Goal: Task Accomplishment & Management: Use online tool/utility

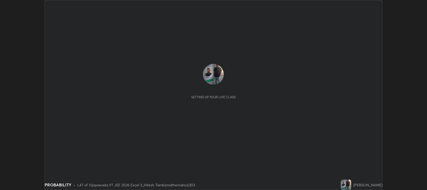
scroll to position [190, 427]
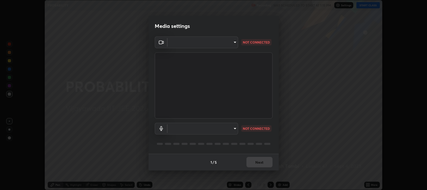
type input "ca674678ebb406e67751d721d3ced1bf419754e1c6ec9b592591573241d7b77e"
type input "default"
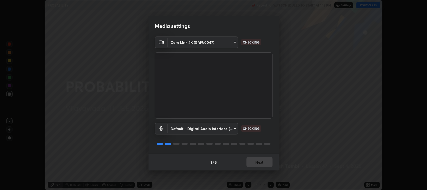
click at [256, 161] on div "1 / 5 Next" at bounding box center [214, 162] width 130 height 17
click at [256, 163] on div "1 / 5 Next" at bounding box center [214, 162] width 130 height 17
click at [255, 166] on div "1 / 5 Next" at bounding box center [214, 162] width 130 height 17
click at [256, 164] on div "1 / 5 Next" at bounding box center [214, 162] width 130 height 17
click at [258, 163] on div "1 / 5 Next" at bounding box center [214, 162] width 130 height 17
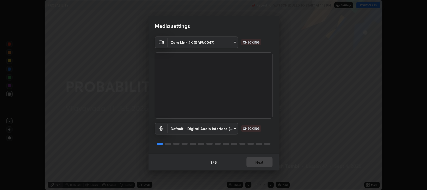
click at [262, 163] on div "1 / 5 Next" at bounding box center [214, 162] width 130 height 17
click at [263, 162] on button "Next" at bounding box center [260, 162] width 26 height 10
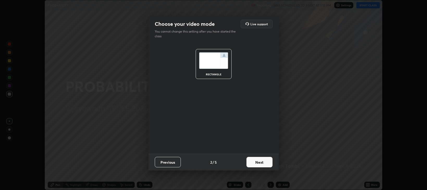
click at [264, 162] on button "Next" at bounding box center [260, 162] width 26 height 10
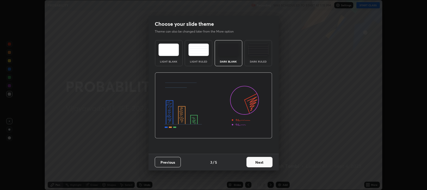
click at [263, 163] on button "Next" at bounding box center [260, 162] width 26 height 10
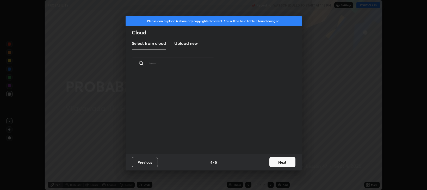
click at [264, 162] on div "Previous 4 / 5 Next" at bounding box center [214, 162] width 176 height 17
click at [281, 162] on button "Next" at bounding box center [283, 162] width 26 height 10
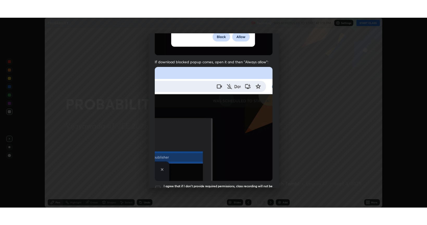
scroll to position [106, 0]
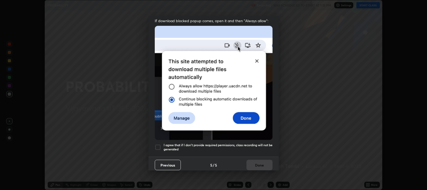
click at [157, 146] on div at bounding box center [158, 147] width 6 height 6
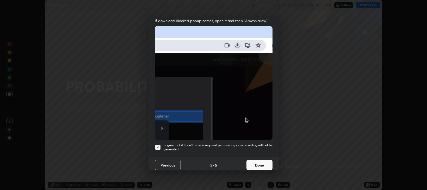
click at [258, 164] on button "Done" at bounding box center [260, 165] width 26 height 10
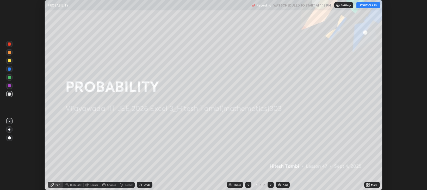
click at [285, 185] on div "Add" at bounding box center [285, 184] width 5 height 3
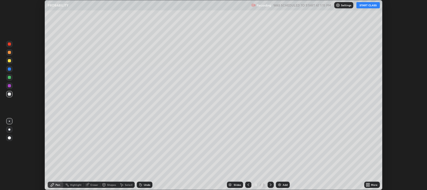
click at [369, 184] on icon at bounding box center [369, 183] width 1 height 1
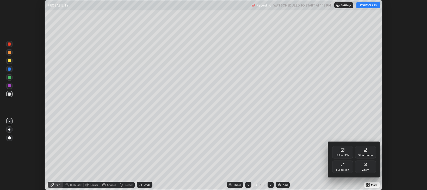
click at [337, 166] on div "Full screen" at bounding box center [342, 167] width 21 height 13
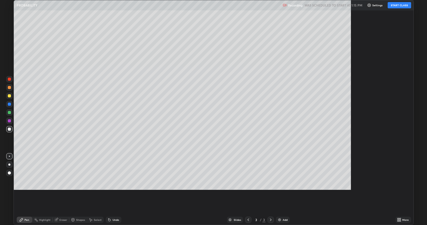
scroll to position [225, 427]
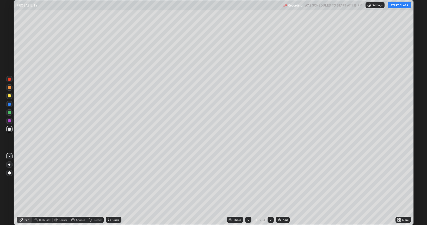
click at [397, 4] on button "START CLASS" at bounding box center [399, 5] width 23 height 6
click at [7, 95] on div at bounding box center [9, 96] width 6 height 6
click at [9, 129] on div at bounding box center [9, 129] width 3 height 3
click at [11, 132] on div at bounding box center [9, 129] width 6 height 8
click at [7, 130] on div at bounding box center [9, 129] width 6 height 6
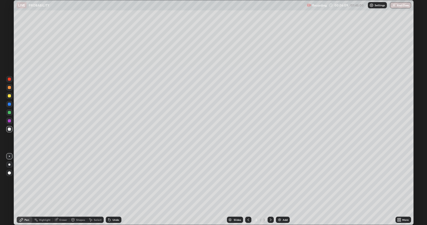
click at [11, 96] on div at bounding box center [9, 96] width 6 height 6
click at [11, 131] on div at bounding box center [9, 129] width 6 height 6
click at [10, 94] on div at bounding box center [9, 95] width 3 height 3
click at [10, 130] on div at bounding box center [9, 129] width 3 height 3
click at [109, 190] on icon at bounding box center [109, 220] width 2 height 2
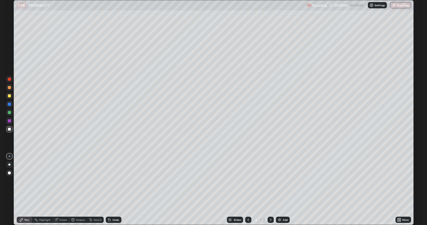
click at [67, 190] on div "Eraser" at bounding box center [61, 220] width 17 height 6
click at [28, 190] on div "Pen" at bounding box center [27, 220] width 5 height 3
click at [63, 190] on div "Eraser" at bounding box center [63, 220] width 8 height 3
click at [28, 190] on div "Pen" at bounding box center [27, 220] width 5 height 3
click at [113, 190] on div "Undo" at bounding box center [116, 220] width 7 height 3
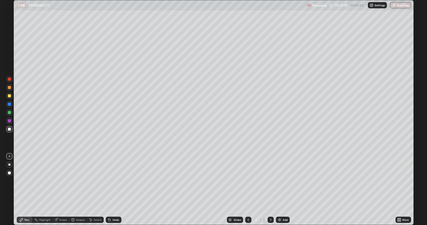
click at [110, 190] on div "Undo" at bounding box center [114, 220] width 16 height 6
click at [285, 190] on div "Add" at bounding box center [285, 220] width 5 height 3
click at [11, 96] on div at bounding box center [9, 96] width 6 height 6
click at [9, 129] on div at bounding box center [9, 129] width 3 height 3
click at [12, 131] on div at bounding box center [9, 129] width 6 height 6
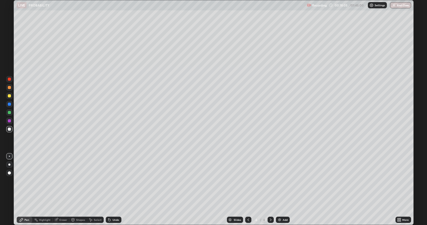
click at [114, 190] on div "Undo" at bounding box center [116, 220] width 7 height 3
click at [113, 190] on div "Undo" at bounding box center [116, 220] width 7 height 3
click at [116, 190] on div "Undo" at bounding box center [116, 220] width 7 height 3
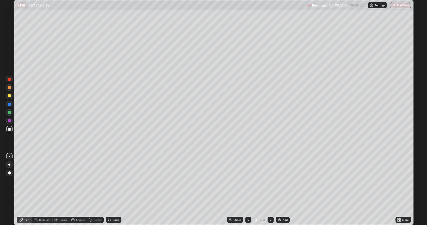
click at [113, 190] on div "Undo" at bounding box center [116, 220] width 7 height 3
click at [112, 190] on div "Undo" at bounding box center [114, 220] width 16 height 6
click at [113, 190] on div "Undo" at bounding box center [116, 220] width 7 height 3
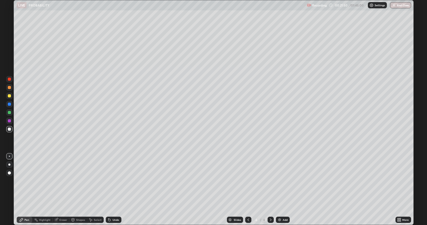
click at [62, 190] on div "Eraser" at bounding box center [63, 220] width 8 height 3
click at [8, 190] on icon at bounding box center [8, 201] width 1 height 1
click at [26, 190] on div "Pen" at bounding box center [25, 220] width 16 height 6
click at [111, 190] on div "Undo" at bounding box center [114, 220] width 16 height 6
click at [113, 190] on div "Undo" at bounding box center [116, 220] width 7 height 3
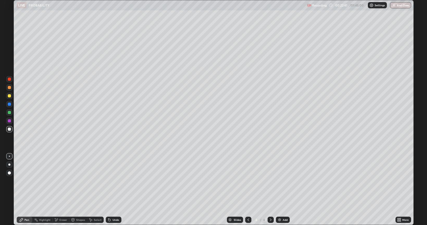
click at [113, 190] on div "Undo" at bounding box center [116, 220] width 7 height 3
click at [113, 190] on div "Undo" at bounding box center [114, 220] width 16 height 6
click at [116, 190] on div "Undo" at bounding box center [116, 220] width 7 height 3
click at [117, 190] on div "Undo" at bounding box center [114, 220] width 16 height 6
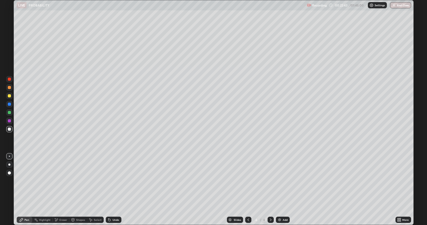
click at [117, 190] on div "Undo" at bounding box center [116, 220] width 7 height 3
click at [117, 190] on div "Undo" at bounding box center [114, 220] width 16 height 6
click at [115, 190] on div "Undo" at bounding box center [116, 220] width 7 height 3
click at [67, 190] on div "Eraser" at bounding box center [61, 220] width 17 height 6
click at [22, 190] on icon at bounding box center [21, 220] width 4 height 4
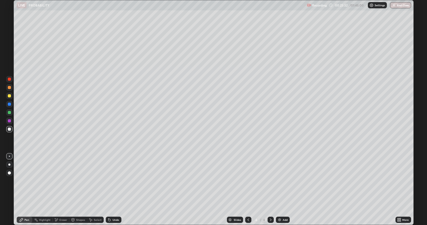
click at [61, 190] on div "Eraser" at bounding box center [61, 220] width 17 height 6
click at [20, 190] on icon at bounding box center [21, 219] width 3 height 3
click at [116, 190] on div "Undo" at bounding box center [116, 220] width 7 height 3
click at [117, 190] on div "Undo" at bounding box center [114, 220] width 16 height 6
click at [119, 190] on div "Undo" at bounding box center [113, 220] width 18 height 10
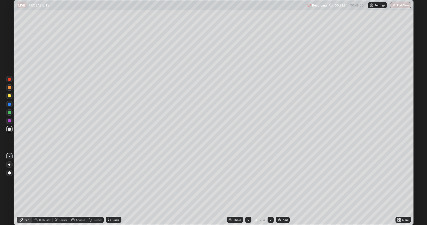
click at [114, 190] on div "Undo" at bounding box center [116, 220] width 7 height 3
click at [285, 190] on div "Add" at bounding box center [285, 220] width 5 height 3
click at [10, 96] on div at bounding box center [9, 95] width 3 height 3
click at [115, 190] on div "Undo" at bounding box center [116, 220] width 7 height 3
click at [113, 190] on div "Undo" at bounding box center [116, 220] width 7 height 3
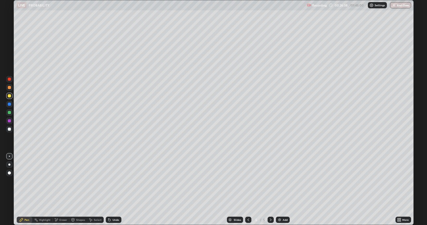
click at [11, 128] on div at bounding box center [9, 129] width 3 height 3
click at [11, 130] on div at bounding box center [9, 129] width 6 height 6
click at [117, 190] on div "Undo" at bounding box center [116, 220] width 7 height 3
click at [117, 190] on div "Undo" at bounding box center [114, 220] width 16 height 6
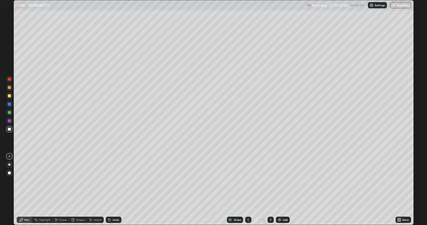
click at [115, 190] on div "Undo" at bounding box center [114, 220] width 16 height 6
click at [285, 190] on div "Add" at bounding box center [283, 220] width 14 height 6
click at [9, 96] on div at bounding box center [9, 95] width 3 height 3
click at [10, 130] on div at bounding box center [9, 129] width 3 height 3
click at [113, 190] on div "Undo" at bounding box center [116, 220] width 7 height 3
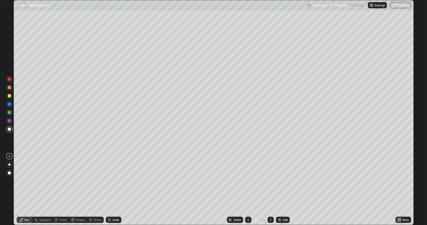
click at [113, 190] on div "Undo" at bounding box center [114, 220] width 16 height 6
click at [62, 190] on div "Eraser" at bounding box center [61, 220] width 17 height 6
click at [26, 190] on div "Pen" at bounding box center [25, 220] width 16 height 6
click at [109, 190] on icon at bounding box center [109, 220] width 2 height 2
click at [117, 190] on div "Undo" at bounding box center [114, 220] width 16 height 6
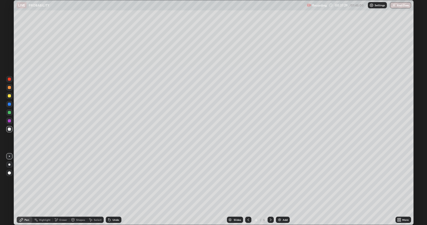
click at [59, 190] on div "Eraser" at bounding box center [61, 220] width 17 height 6
click at [25, 190] on div "Pen" at bounding box center [25, 220] width 16 height 6
click at [281, 190] on div "Add" at bounding box center [283, 220] width 14 height 6
click at [11, 96] on div at bounding box center [9, 96] width 6 height 6
click at [10, 130] on div at bounding box center [9, 129] width 3 height 3
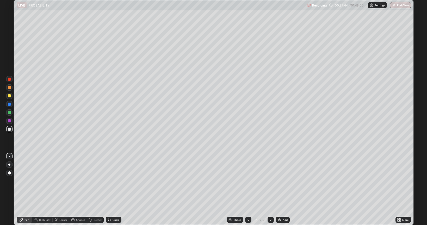
click at [12, 130] on div at bounding box center [9, 129] width 6 height 6
click at [111, 190] on icon at bounding box center [109, 220] width 4 height 4
click at [110, 190] on icon at bounding box center [109, 220] width 4 height 4
click at [63, 190] on div "Eraser" at bounding box center [63, 220] width 8 height 3
click at [23, 190] on icon at bounding box center [21, 220] width 4 height 4
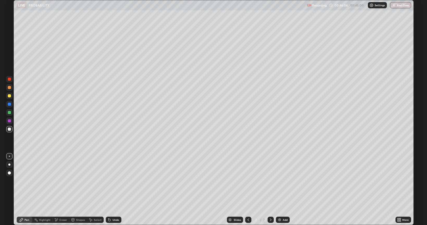
click at [7, 98] on div at bounding box center [9, 96] width 6 height 6
click at [283, 190] on div "Add" at bounding box center [285, 220] width 5 height 3
click at [11, 131] on div at bounding box center [9, 129] width 6 height 6
click at [113, 190] on div "Undo" at bounding box center [116, 220] width 7 height 3
click at [114, 190] on div "Undo" at bounding box center [114, 220] width 16 height 6
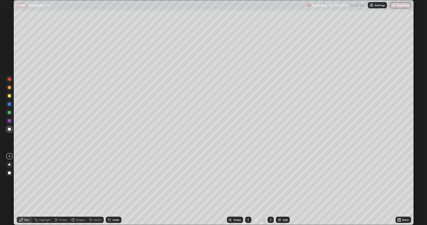
click at [113, 190] on div "Undo" at bounding box center [116, 220] width 7 height 3
click at [112, 190] on div "Undo" at bounding box center [114, 220] width 16 height 6
click at [109, 190] on icon at bounding box center [109, 220] width 2 height 2
click at [114, 190] on div "Undo" at bounding box center [114, 220] width 16 height 6
click at [116, 190] on div "Undo" at bounding box center [114, 220] width 16 height 6
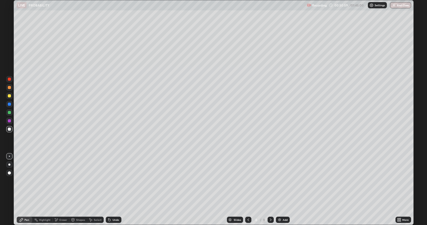
click at [58, 190] on div "Eraser" at bounding box center [61, 220] width 17 height 6
click at [27, 190] on div "Pen" at bounding box center [27, 220] width 5 height 3
click at [288, 190] on div "Add" at bounding box center [283, 220] width 14 height 6
click at [10, 96] on div at bounding box center [9, 95] width 3 height 3
click at [9, 130] on div at bounding box center [9, 129] width 3 height 3
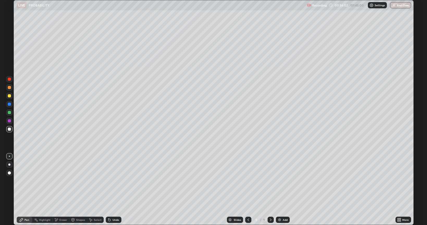
click at [111, 190] on div "Undo" at bounding box center [114, 220] width 16 height 6
click at [111, 190] on icon at bounding box center [109, 220] width 4 height 4
click at [113, 190] on div "Undo" at bounding box center [116, 220] width 7 height 3
click at [113, 190] on div "Undo" at bounding box center [114, 220] width 16 height 6
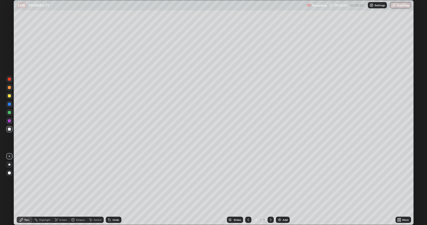
click at [112, 190] on div "Undo" at bounding box center [114, 220] width 16 height 6
click at [113, 190] on div "Undo" at bounding box center [114, 220] width 16 height 6
click at [12, 96] on div at bounding box center [9, 96] width 6 height 6
click at [8, 130] on div at bounding box center [9, 129] width 3 height 3
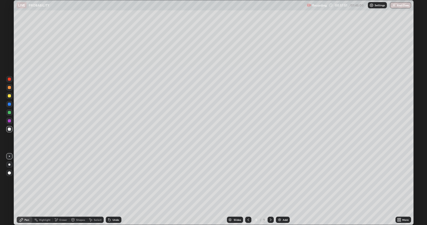
click at [10, 95] on div at bounding box center [9, 95] width 3 height 3
click at [78, 190] on div "Shapes" at bounding box center [80, 220] width 9 height 3
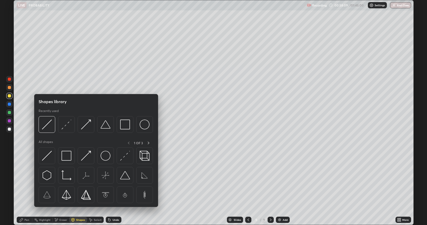
click at [63, 190] on div "Eraser" at bounding box center [61, 220] width 17 height 6
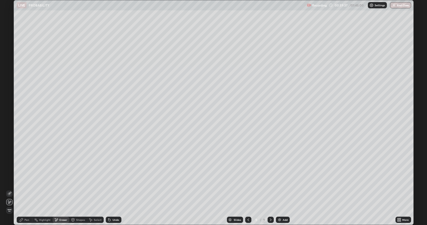
click at [284, 190] on div "Add" at bounding box center [283, 220] width 14 height 6
click at [24, 190] on div "Pen" at bounding box center [25, 220] width 16 height 6
click at [10, 96] on div at bounding box center [9, 95] width 3 height 3
click at [9, 129] on div at bounding box center [9, 129] width 3 height 3
click at [10, 98] on div at bounding box center [9, 96] width 6 height 6
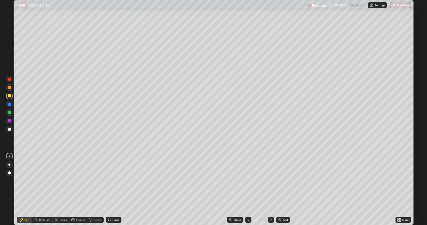
click at [10, 129] on div at bounding box center [9, 129] width 3 height 3
click at [400, 8] on button "End Class" at bounding box center [400, 5] width 21 height 6
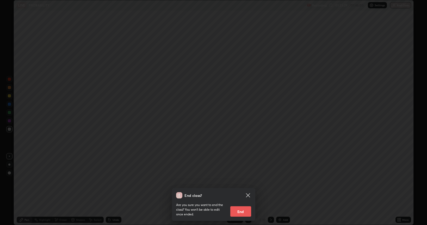
click at [240, 190] on button "End" at bounding box center [240, 211] width 21 height 10
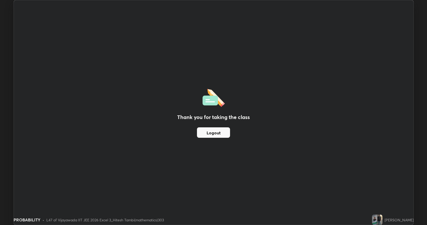
click at [215, 132] on button "Logout" at bounding box center [213, 132] width 33 height 10
